Goal: Task Accomplishment & Management: Complete application form

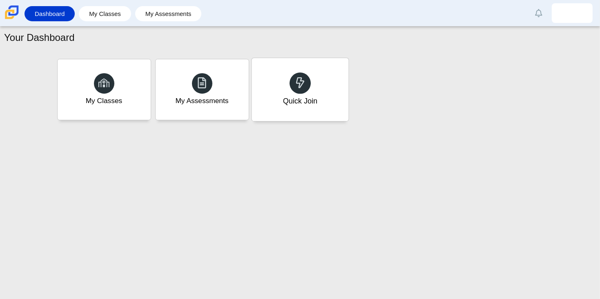
click at [279, 96] on div "Quick Join" at bounding box center [300, 89] width 97 height 63
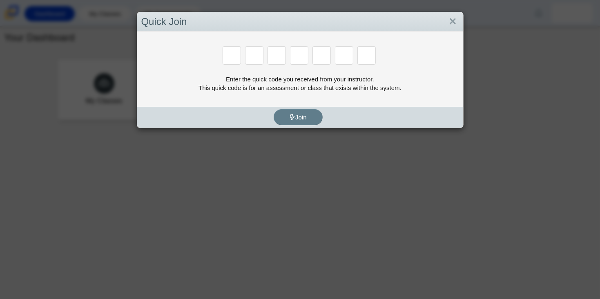
click at [279, 96] on div "Enter the quick code you received from your instructor. This quick code is for …" at bounding box center [300, 68] width 326 height 75
click at [233, 64] on input "Enter Access Code Digit 1" at bounding box center [232, 55] width 18 height 18
type input "2"
type input "c"
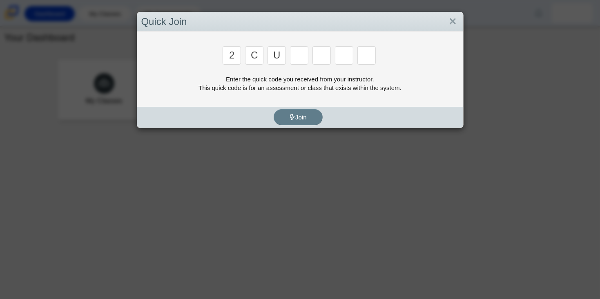
type input "u"
type input "p"
type input "s"
type input "4"
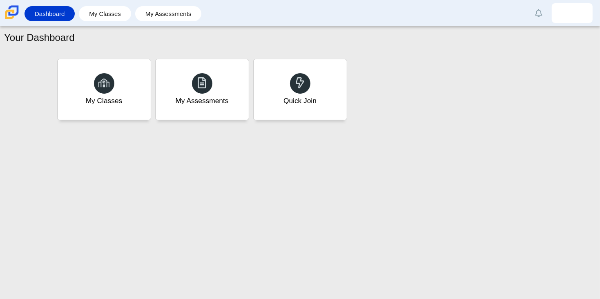
type input "a"
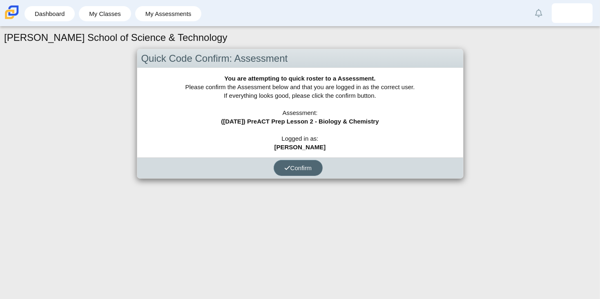
click at [302, 172] on button "Confirm" at bounding box center [298, 168] width 49 height 16
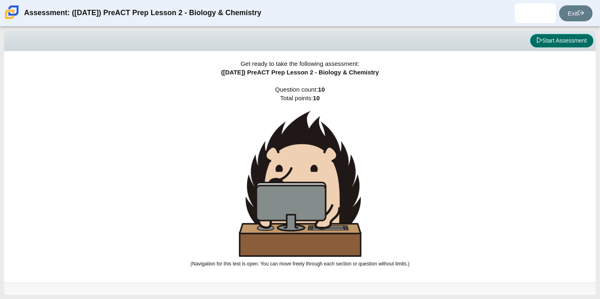
click at [560, 43] on button "Start Assessment" at bounding box center [561, 41] width 63 height 14
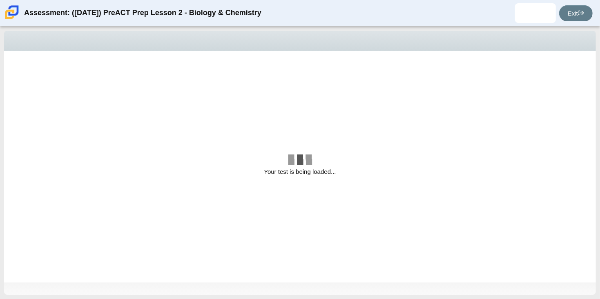
select select "88c27e0d-eae0-4ba9-ac20-9160ce6547ef"
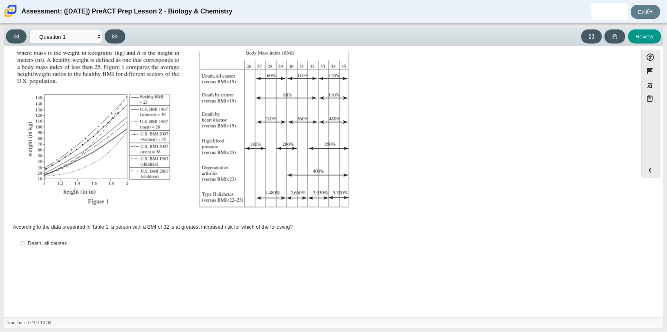
scroll to position [96, 0]
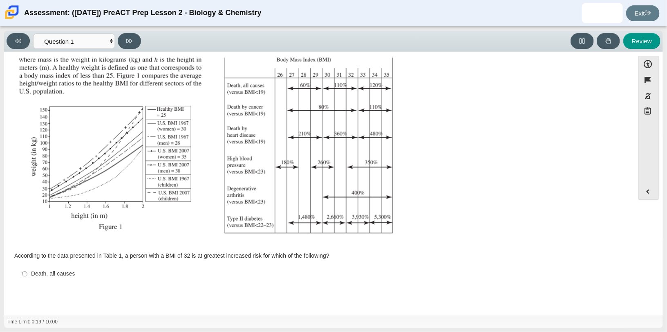
click at [471, 130] on div "Assessment items" at bounding box center [319, 107] width 607 height 274
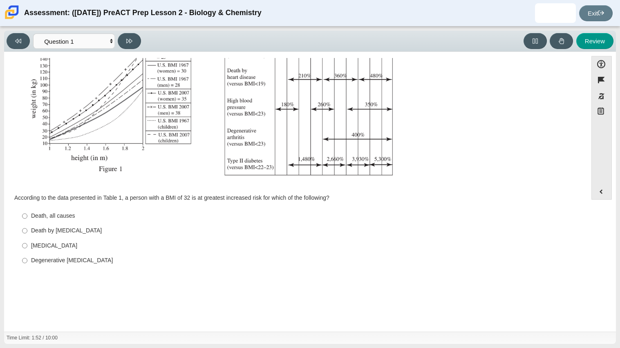
scroll to position [154, 0]
click at [36, 249] on div "[MEDICAL_DATA]" at bounding box center [302, 245] width 542 height 8
click at [27, 249] on input "Type II [MEDICAL_DATA] II [MEDICAL_DATA]" at bounding box center [24, 245] width 5 height 15
radio input "true"
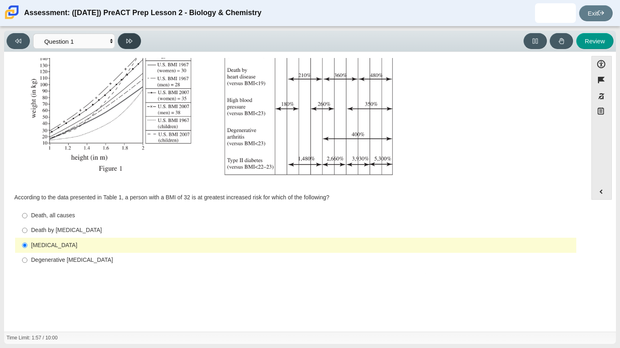
click at [129, 40] on icon at bounding box center [129, 41] width 6 height 6
select select "f31ee183-ab53-48c9-9374-3a18949ab500"
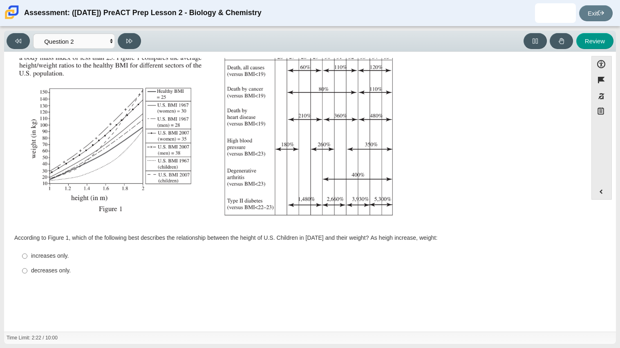
click at [58, 259] on div "increases only." at bounding box center [302, 256] width 542 height 8
click at [27, 259] on input "increases only. increases only." at bounding box center [24, 256] width 5 height 15
radio input "true"
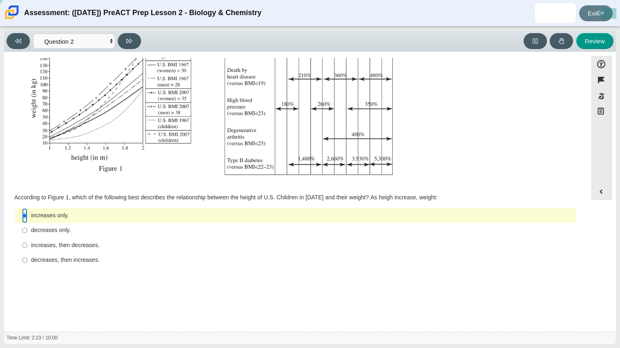
scroll to position [154, 0]
click at [135, 40] on button at bounding box center [129, 41] width 23 height 16
select select "45e82964-709e-4180-9336-970e18221224"
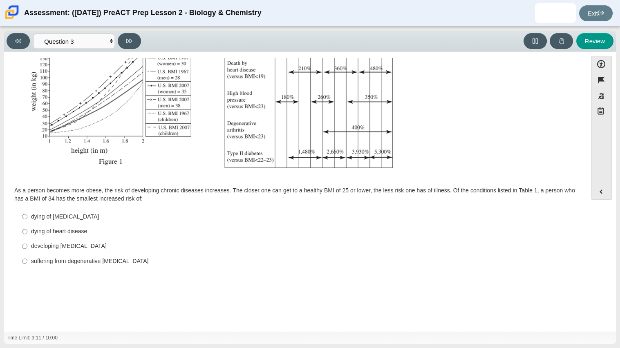
scroll to position [162, 0]
click at [41, 218] on div "dying of [MEDICAL_DATA]" at bounding box center [302, 216] width 542 height 8
click at [27, 218] on input "dying of [MEDICAL_DATA] dying of [MEDICAL_DATA]" at bounding box center [24, 215] width 5 height 15
radio input "true"
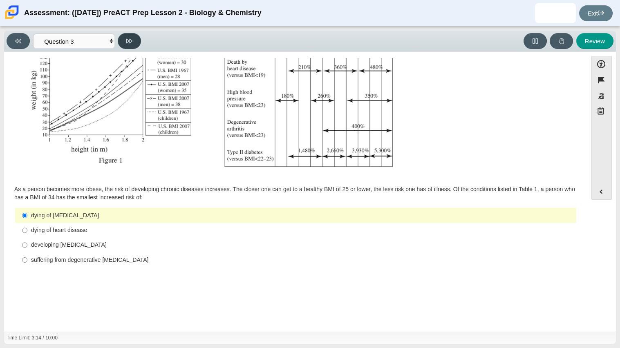
click at [129, 41] on icon at bounding box center [129, 41] width 6 height 6
select select "71dcacfe-cf8b-4cdc-be22-b82c8aec5da2"
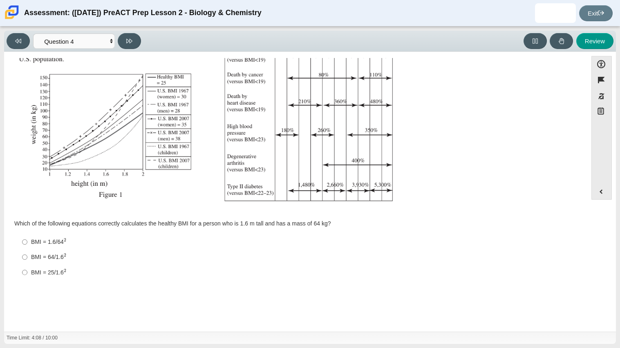
click at [62, 241] on div "BMI = 1.6/64 2" at bounding box center [302, 242] width 542 height 9
click at [27, 241] on input "BMI = 1.6/64 2 BMI = 1.6/642" at bounding box center [24, 242] width 5 height 15
radio input "true"
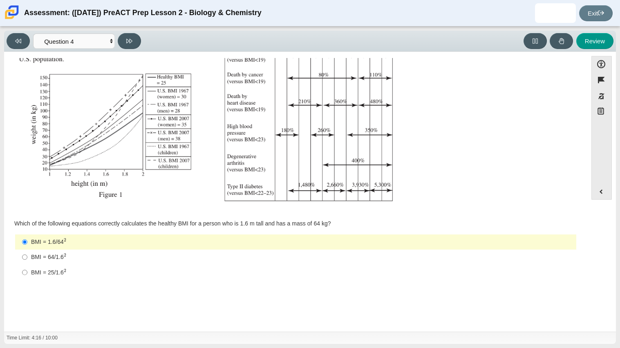
click at [68, 257] on div "BMI = 64/1.6 2" at bounding box center [302, 257] width 542 height 9
click at [27, 257] on input "BMI = 64/1.6 2 BMI = 64/1.62" at bounding box center [24, 257] width 5 height 15
radio input "true"
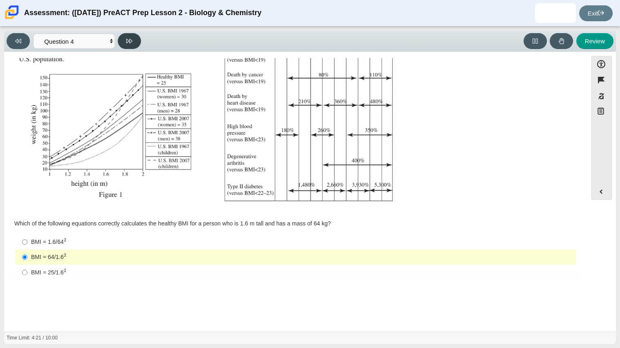
click at [131, 39] on icon at bounding box center [129, 41] width 6 height 4
select select "c6558c8b-086a-4b4c-b582-9428309971ba"
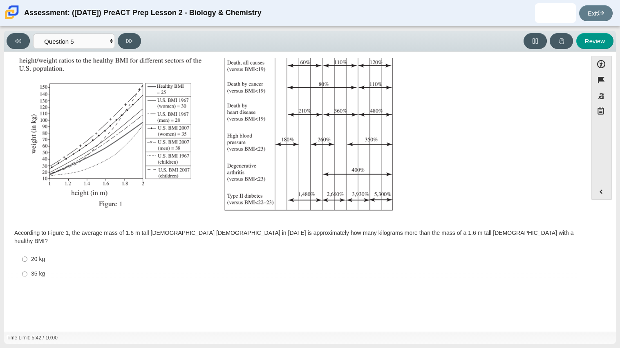
scroll to position [154, 0]
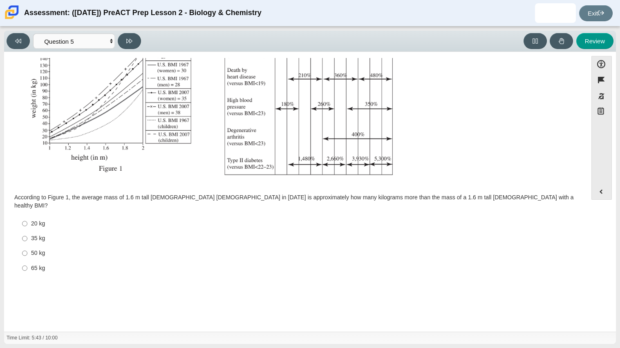
click at [85, 235] on div "35 kg" at bounding box center [302, 239] width 542 height 8
click at [27, 232] on input "35 kg 35 kg" at bounding box center [24, 238] width 5 height 15
radio input "true"
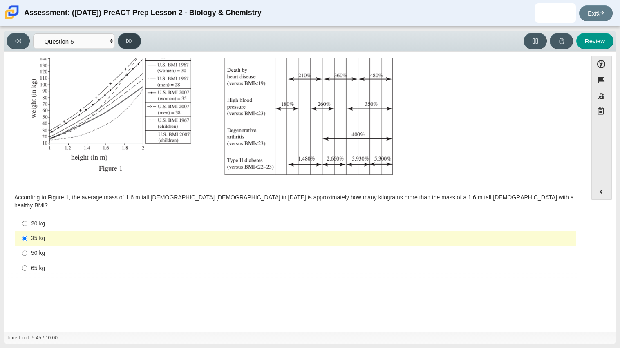
click at [127, 39] on icon at bounding box center [129, 41] width 6 height 4
select select "74d98ab6-2529-481e-9250-4e9263ec31cd"
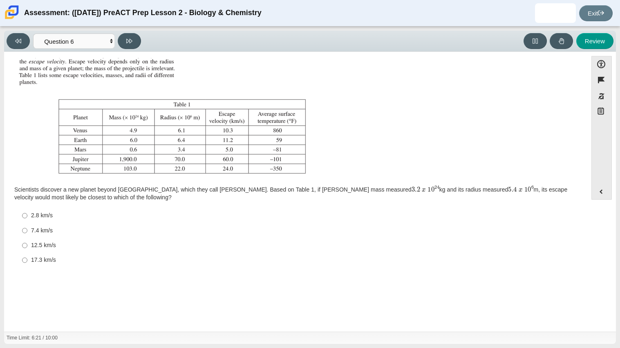
click at [44, 233] on div "7.4 km/s" at bounding box center [302, 231] width 542 height 8
click at [27, 233] on input "7.4 km/s 7.4 km/s" at bounding box center [24, 230] width 5 height 15
radio input "true"
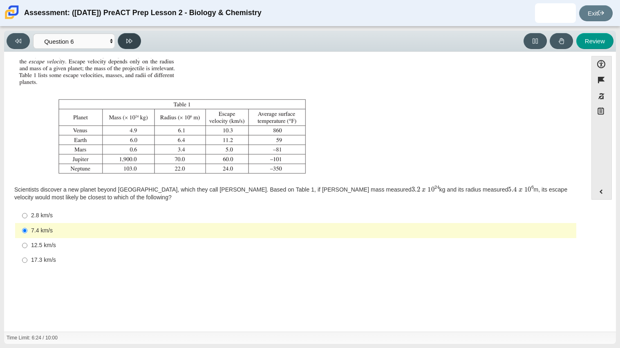
click at [131, 38] on icon at bounding box center [129, 41] width 6 height 6
select select "31694628-7769-4744-9964-d3ed6115c03c"
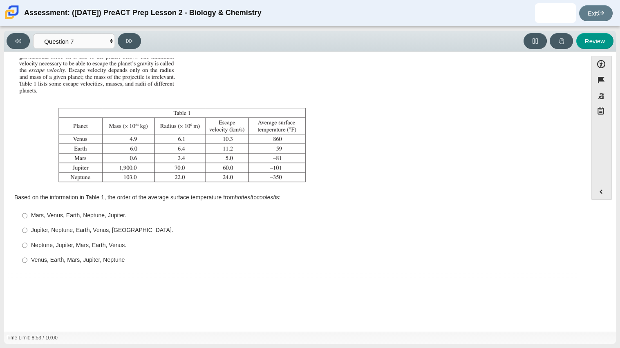
click at [31, 264] on div "Venus, Earth, Mars, Jupiter, Neptune" at bounding box center [302, 260] width 542 height 8
click at [27, 264] on input "Venus, Earth, Mars, Jupiter, Neptune Venus, Earth, Mars, Jupiter, Neptune" at bounding box center [24, 260] width 5 height 15
radio input "true"
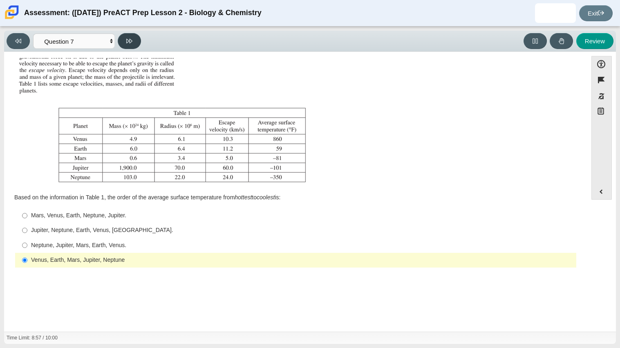
click at [125, 44] on button at bounding box center [129, 41] width 23 height 16
select select "02960795-9514-4c41-985f-77b6951c8514"
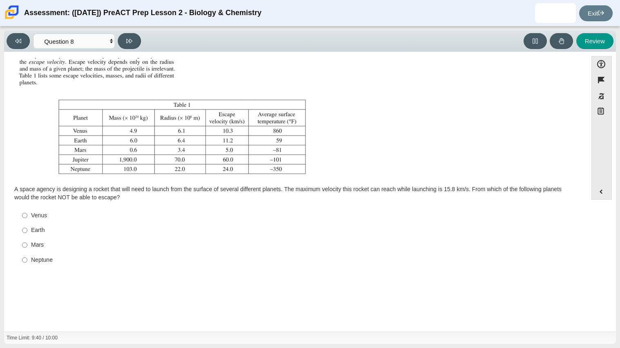
click at [67, 259] on div "Neptune" at bounding box center [302, 260] width 542 height 8
click at [27, 259] on input "Neptune Neptune" at bounding box center [24, 260] width 5 height 15
radio input "true"
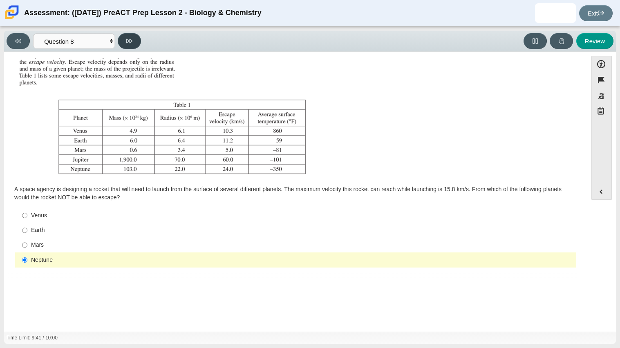
click at [135, 41] on button at bounding box center [129, 41] width 23 height 16
select select "ef19177f-9eb9-441f-a0b9-65cd4e602bb5"
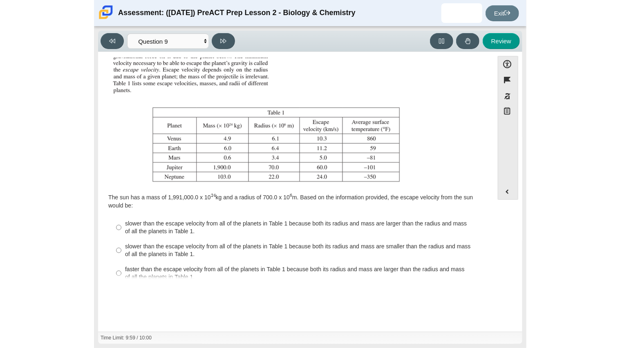
scroll to position [148, 0]
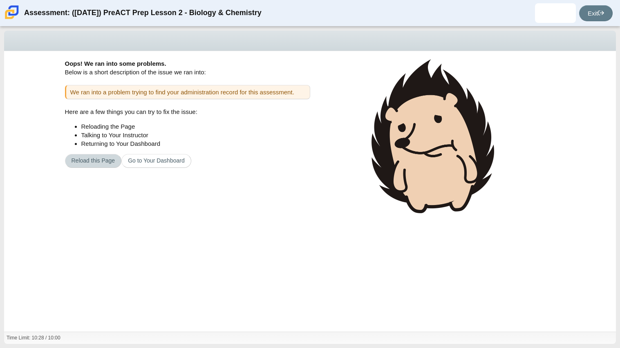
click at [96, 162] on button "Reload this Page" at bounding box center [93, 161] width 57 height 14
